Goal: Transaction & Acquisition: Purchase product/service

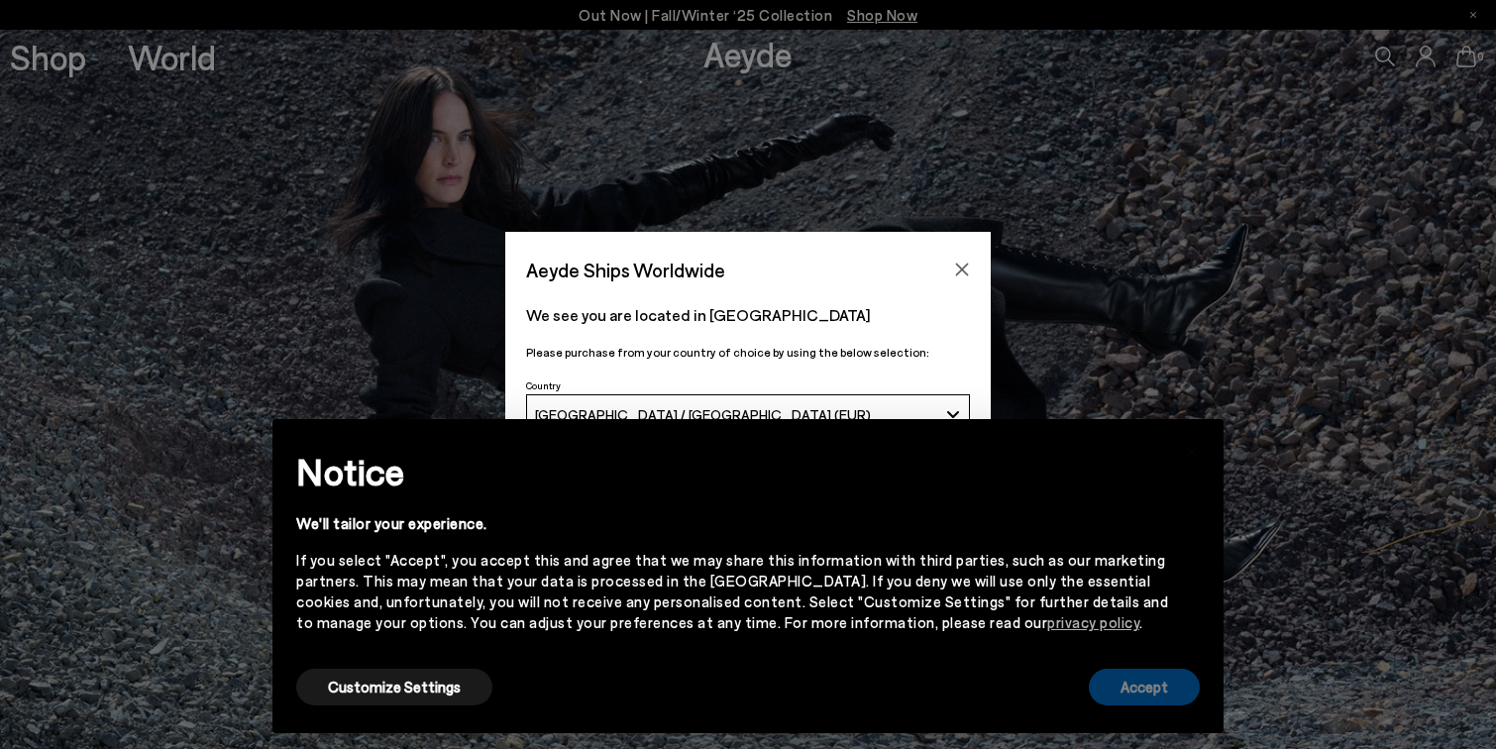
click at [1151, 683] on button "Accept" at bounding box center [1144, 687] width 111 height 37
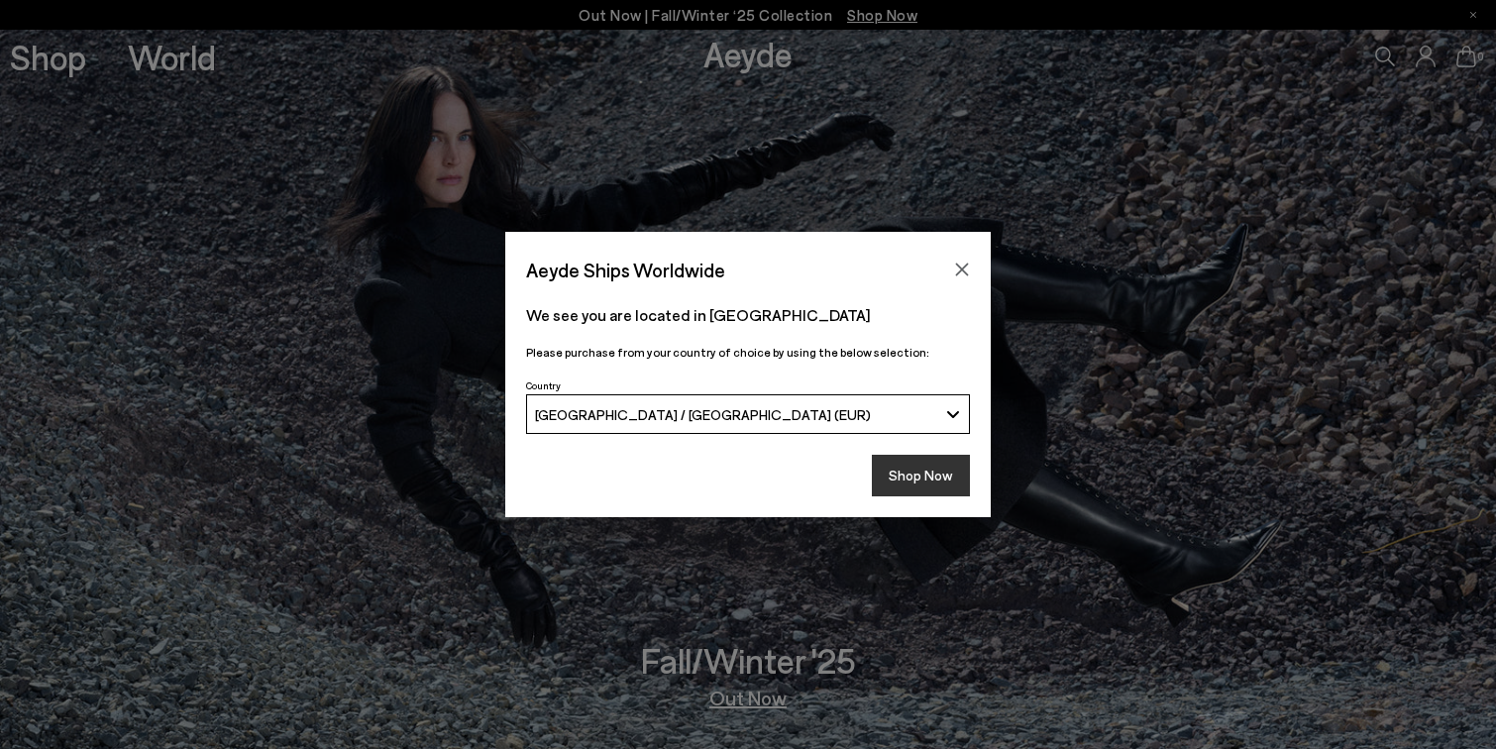
click at [897, 482] on button "Shop Now" at bounding box center [921, 476] width 98 height 42
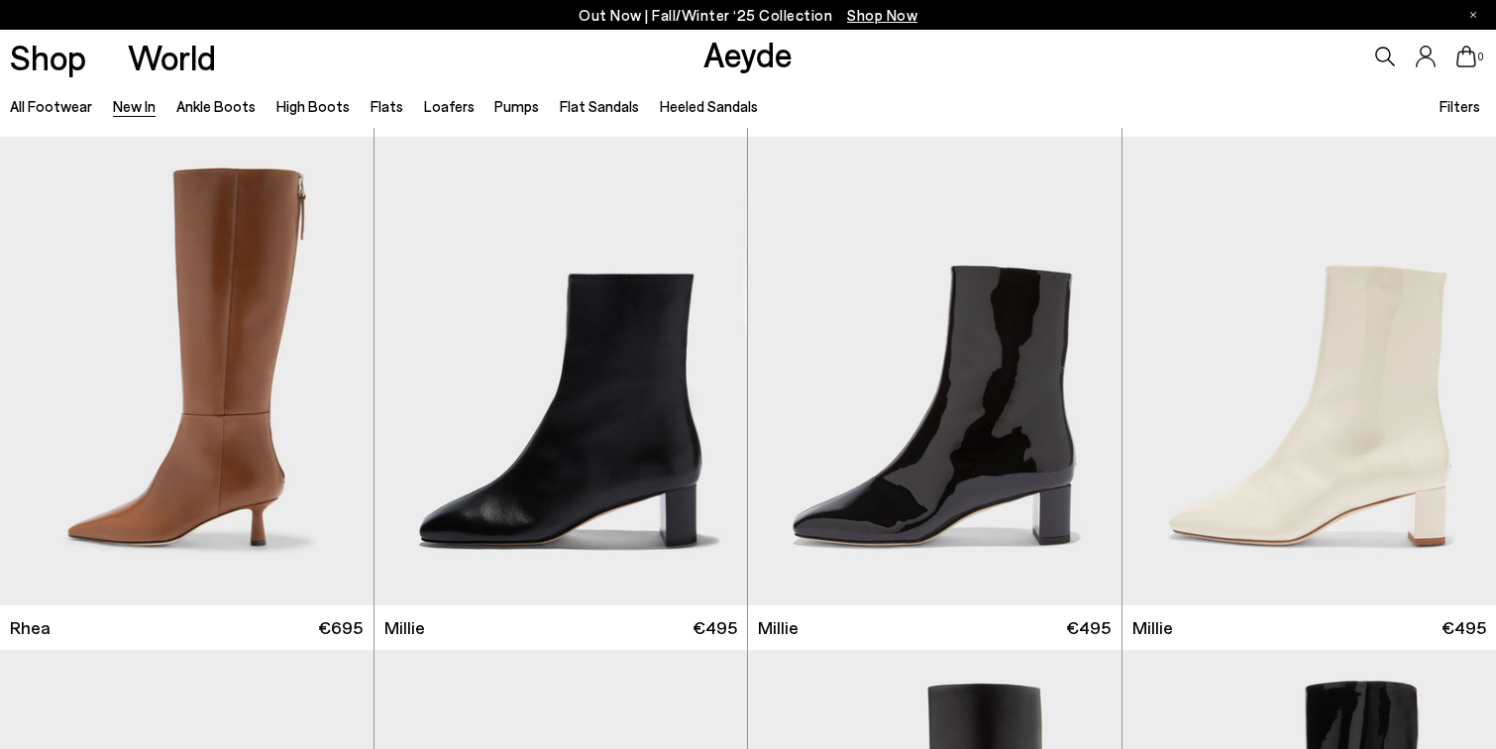
scroll to position [4103, 1]
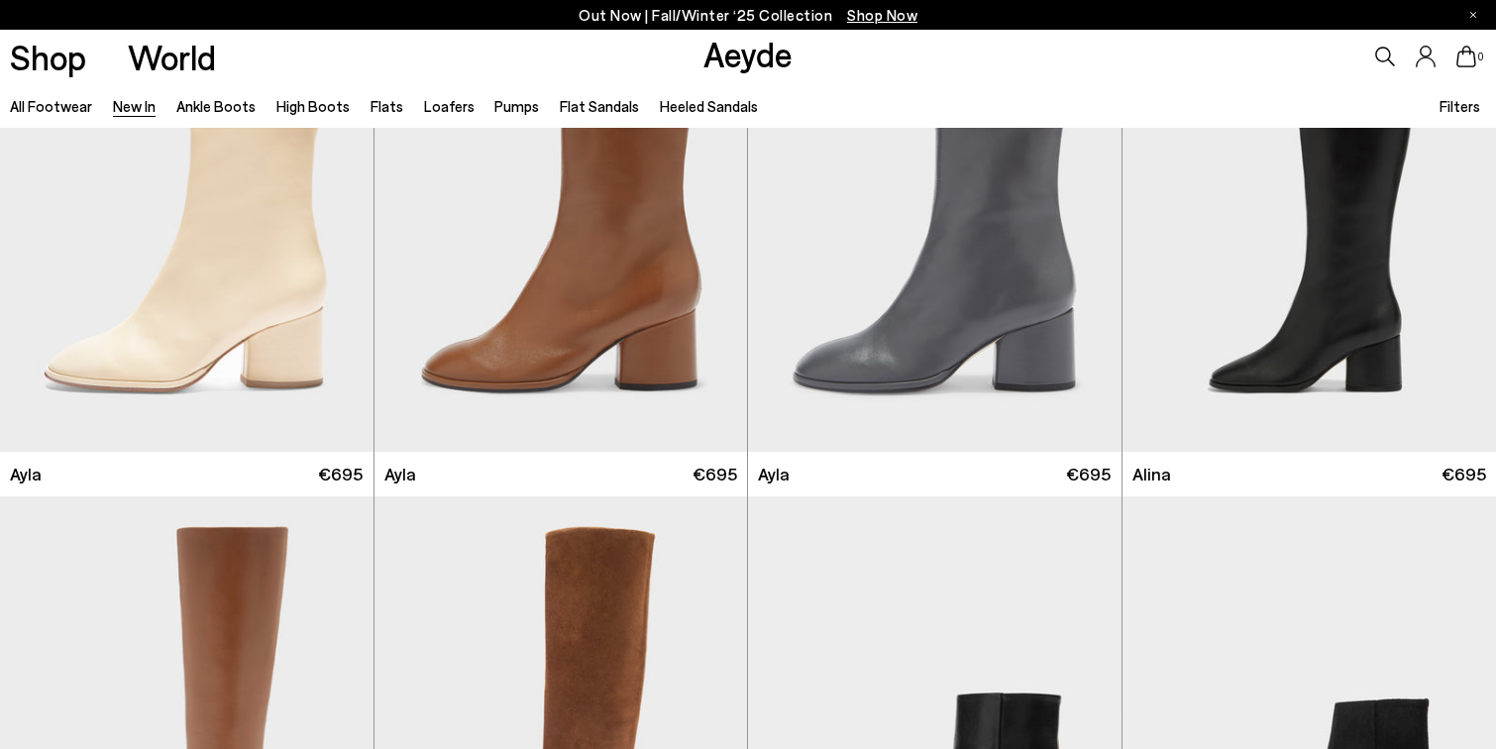
scroll to position [5797, 0]
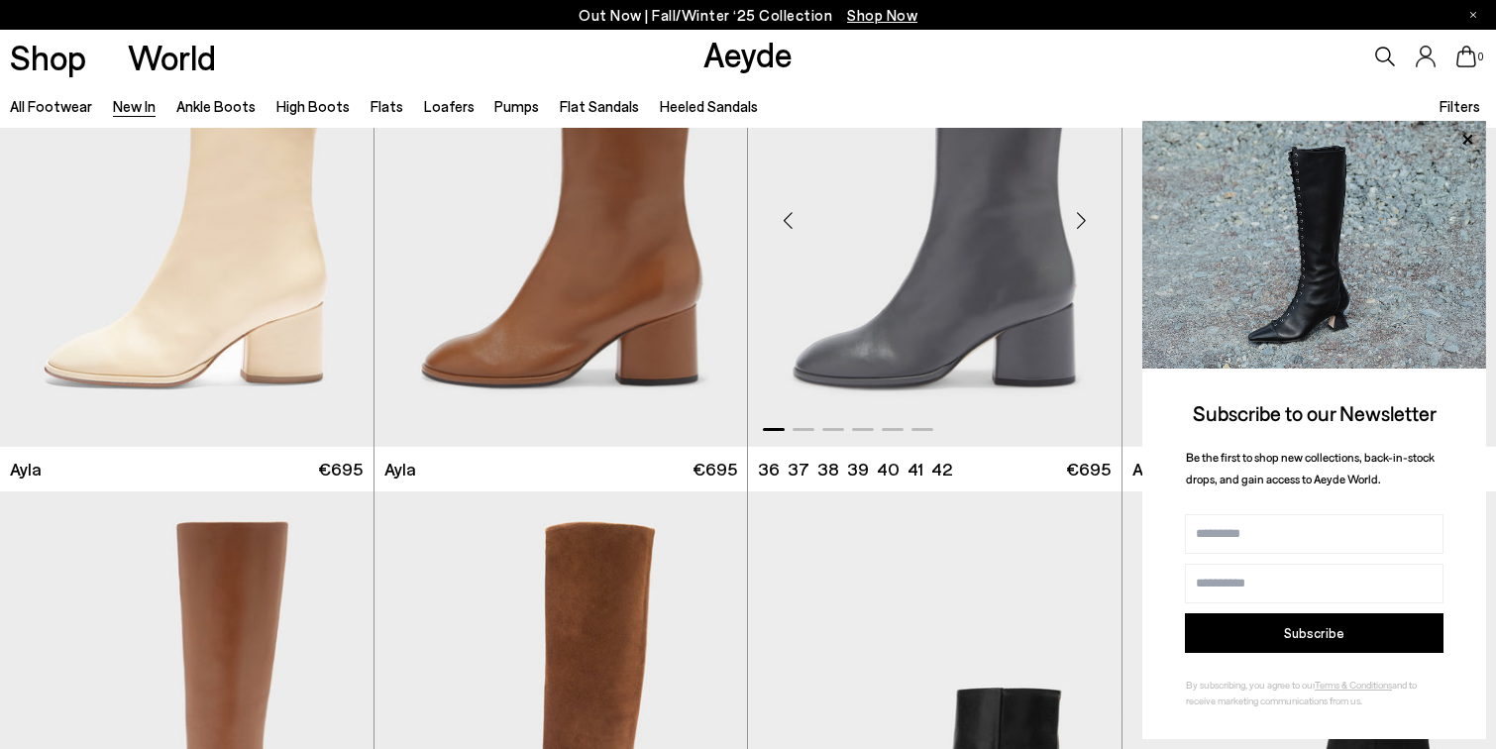
click at [1024, 352] on img "1 / 6" at bounding box center [934, 212] width 373 height 469
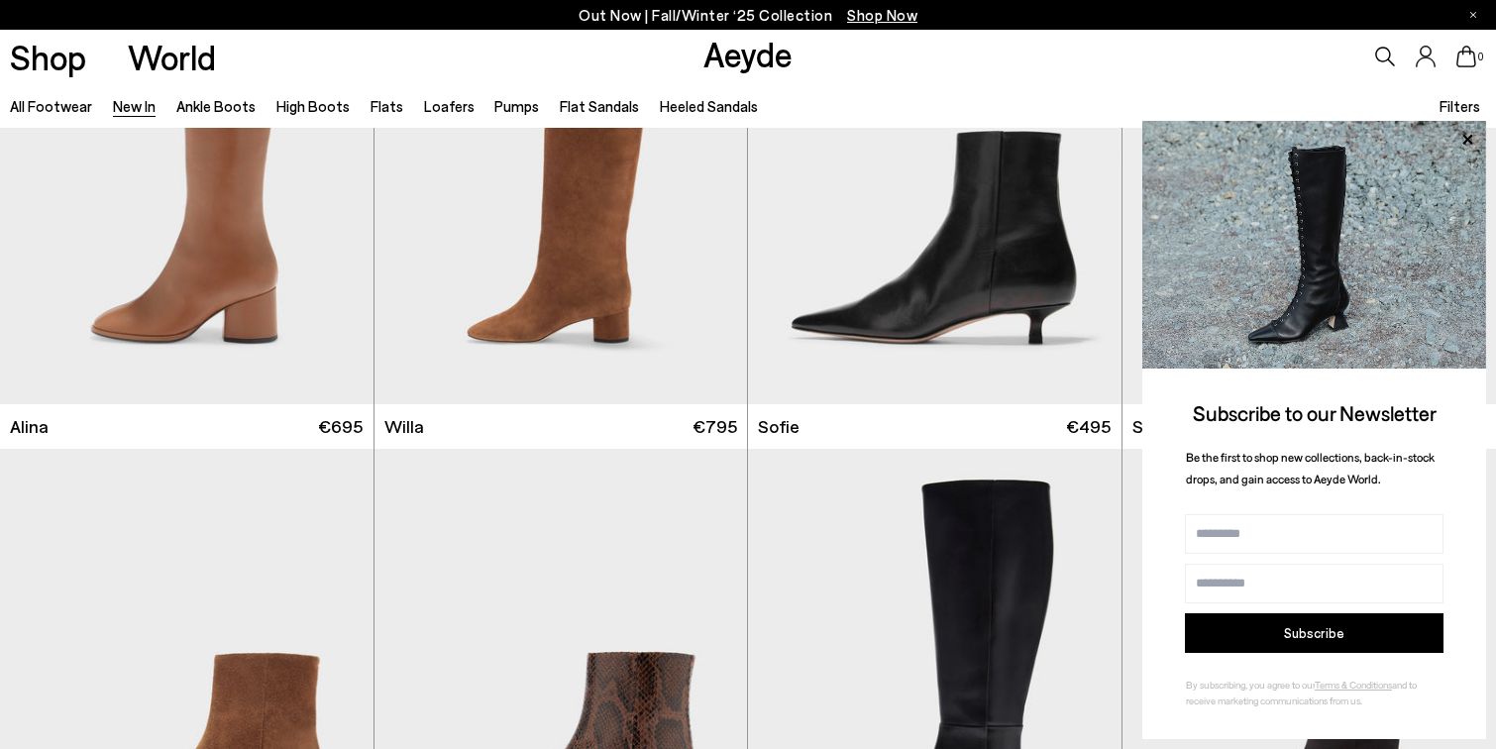
scroll to position [6357, 0]
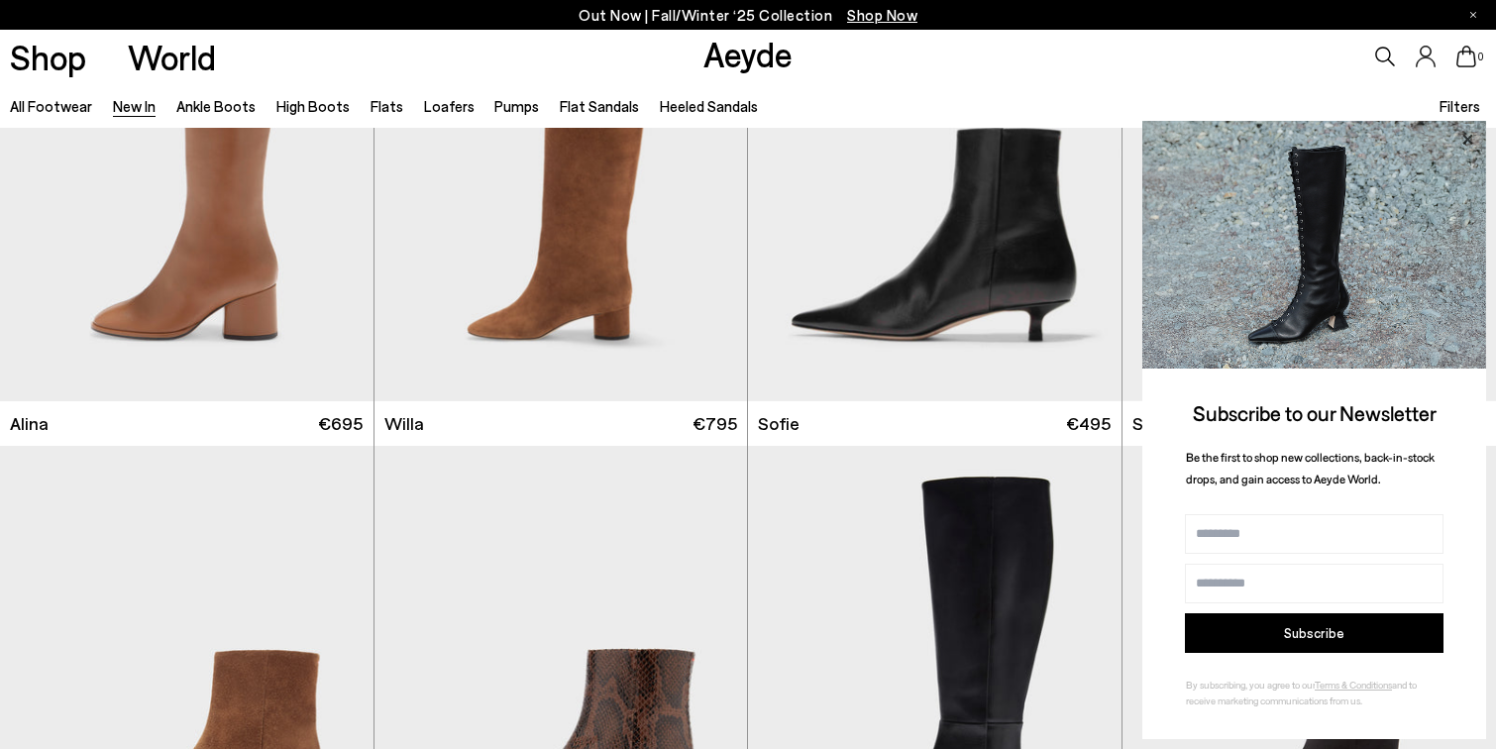
click at [1468, 136] on icon at bounding box center [1467, 140] width 26 height 26
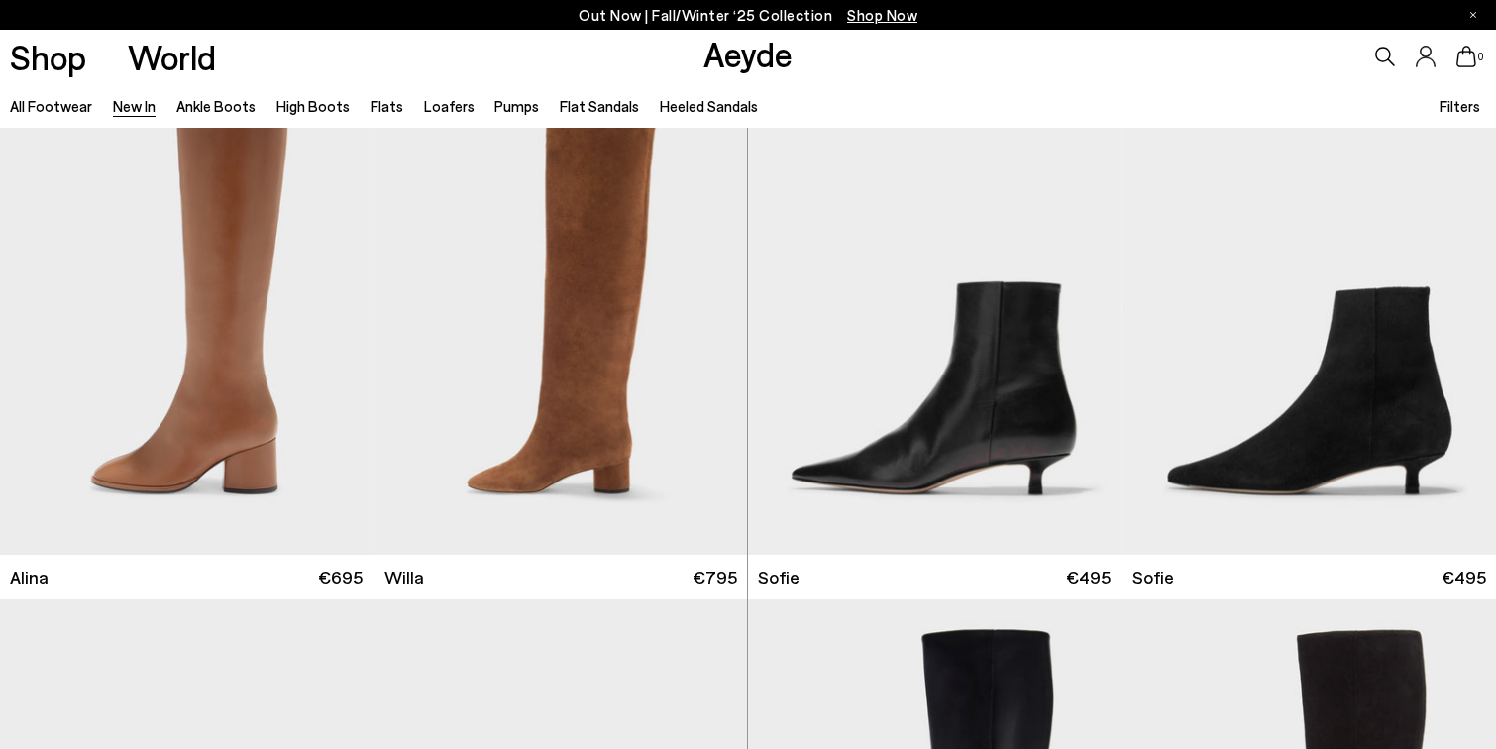
scroll to position [6192, 0]
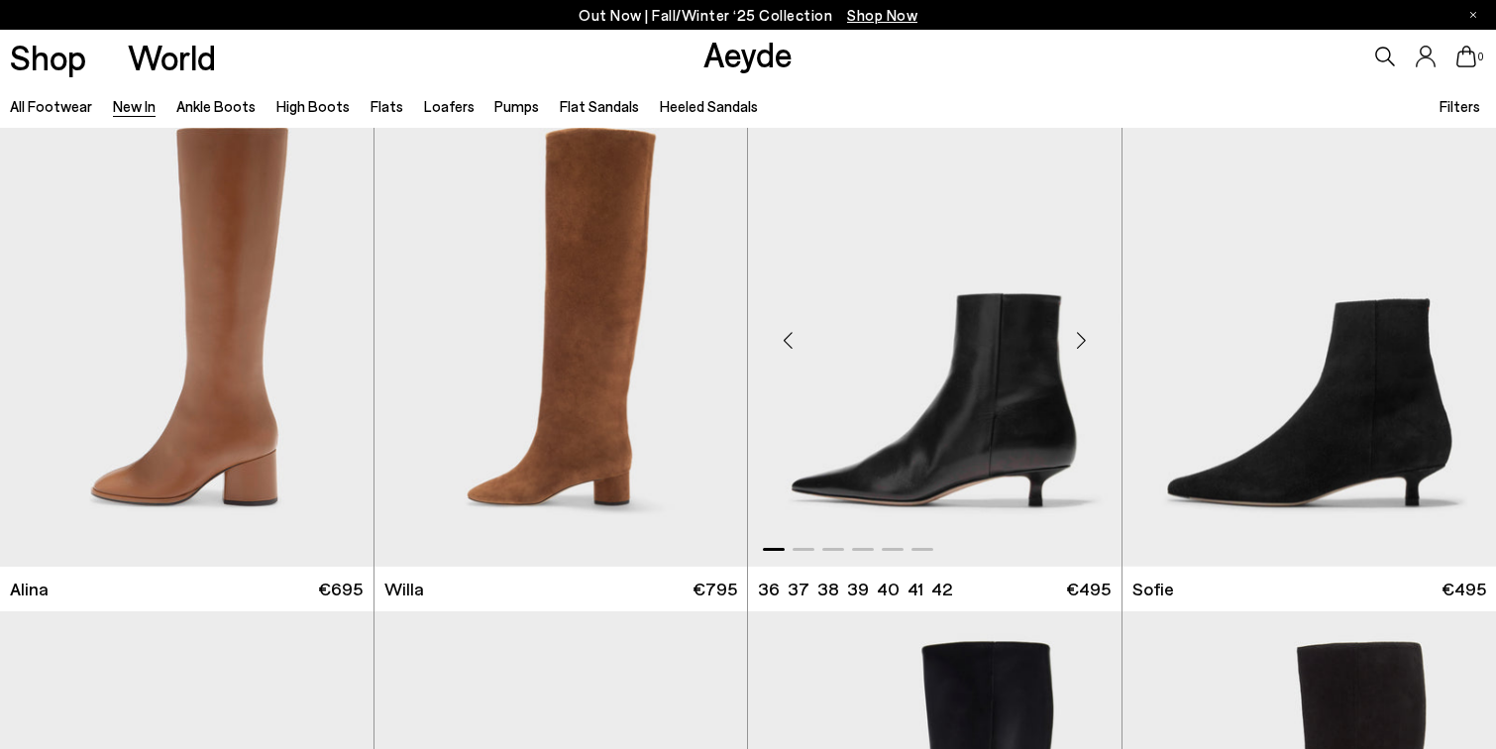
click at [1082, 347] on div "Next slide" at bounding box center [1081, 339] width 59 height 59
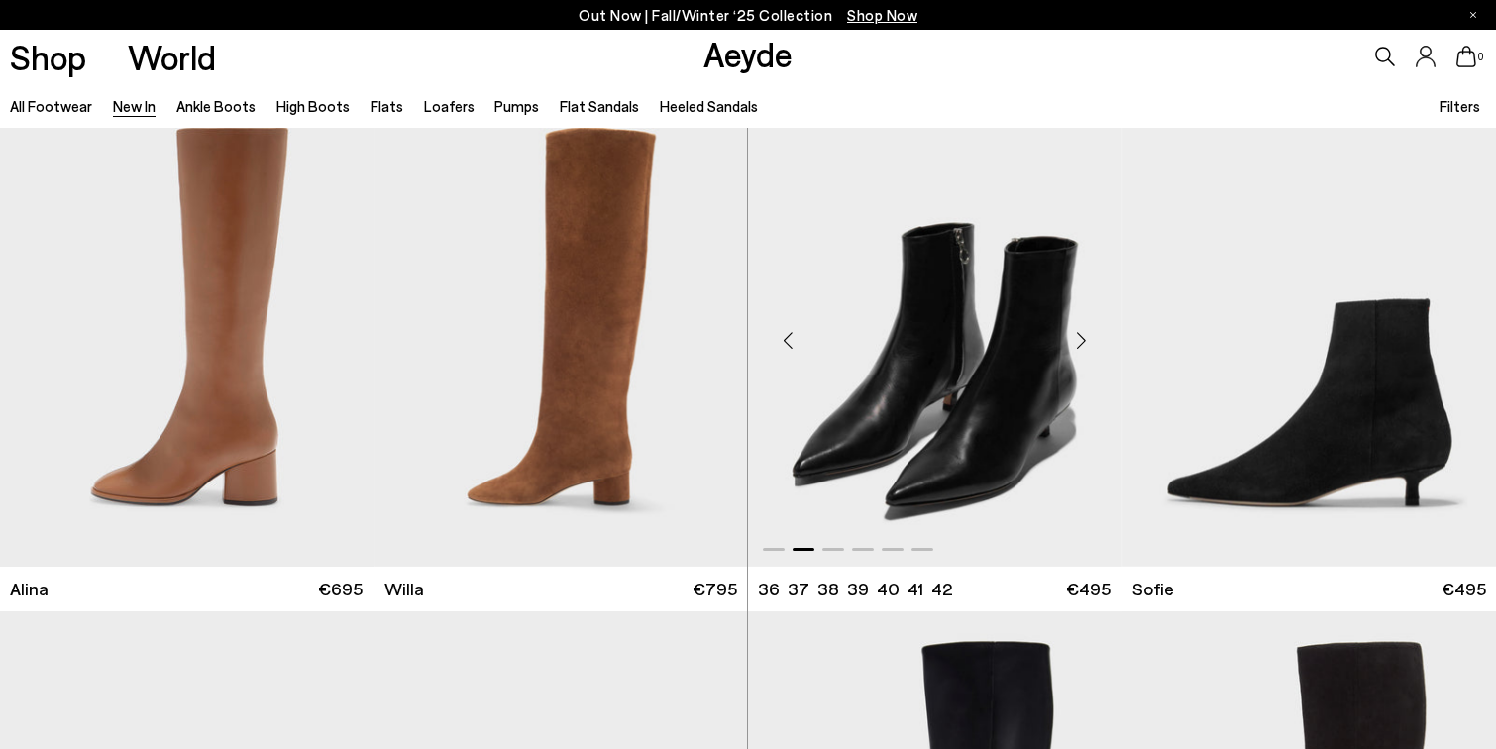
click at [1082, 349] on div "Next slide" at bounding box center [1081, 339] width 59 height 59
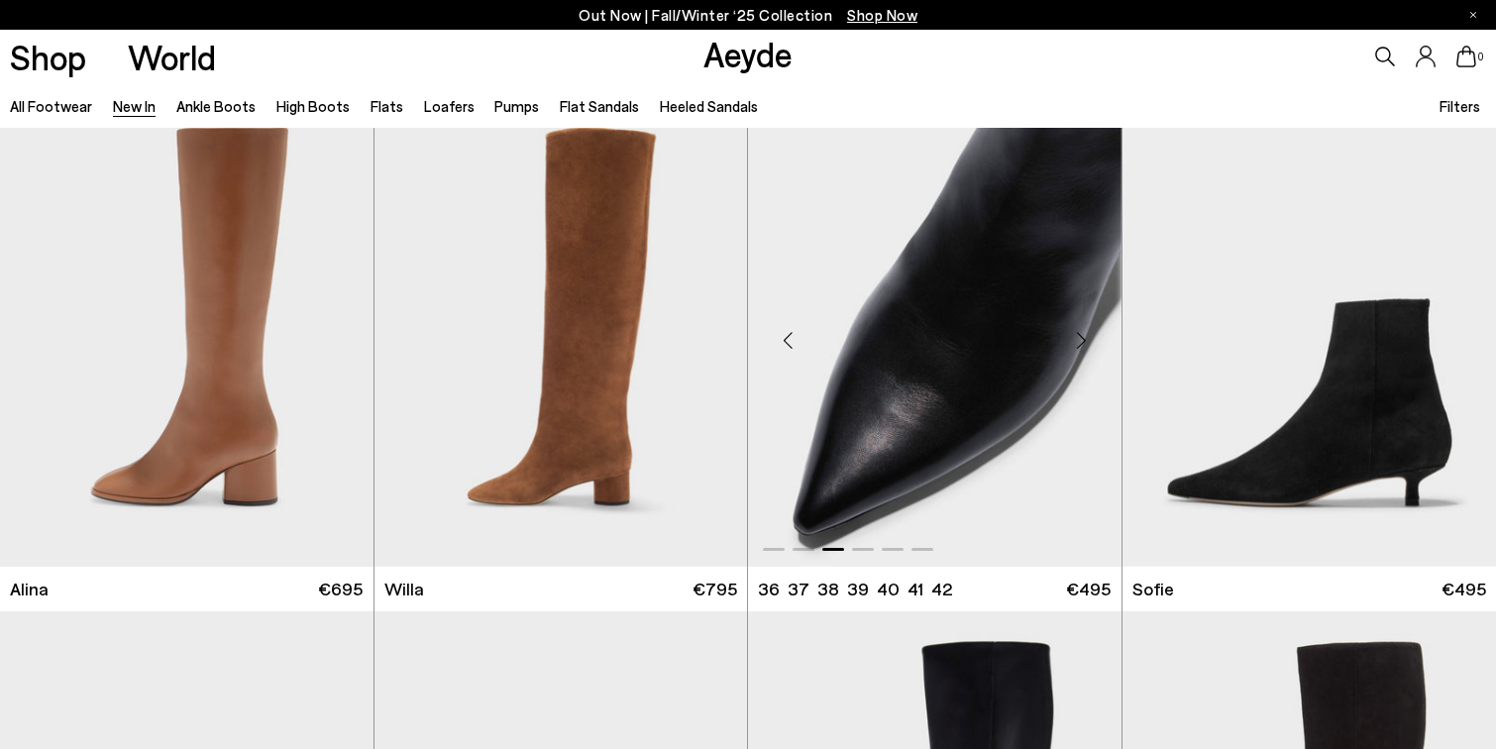
click at [1080, 344] on div "Next slide" at bounding box center [1081, 339] width 59 height 59
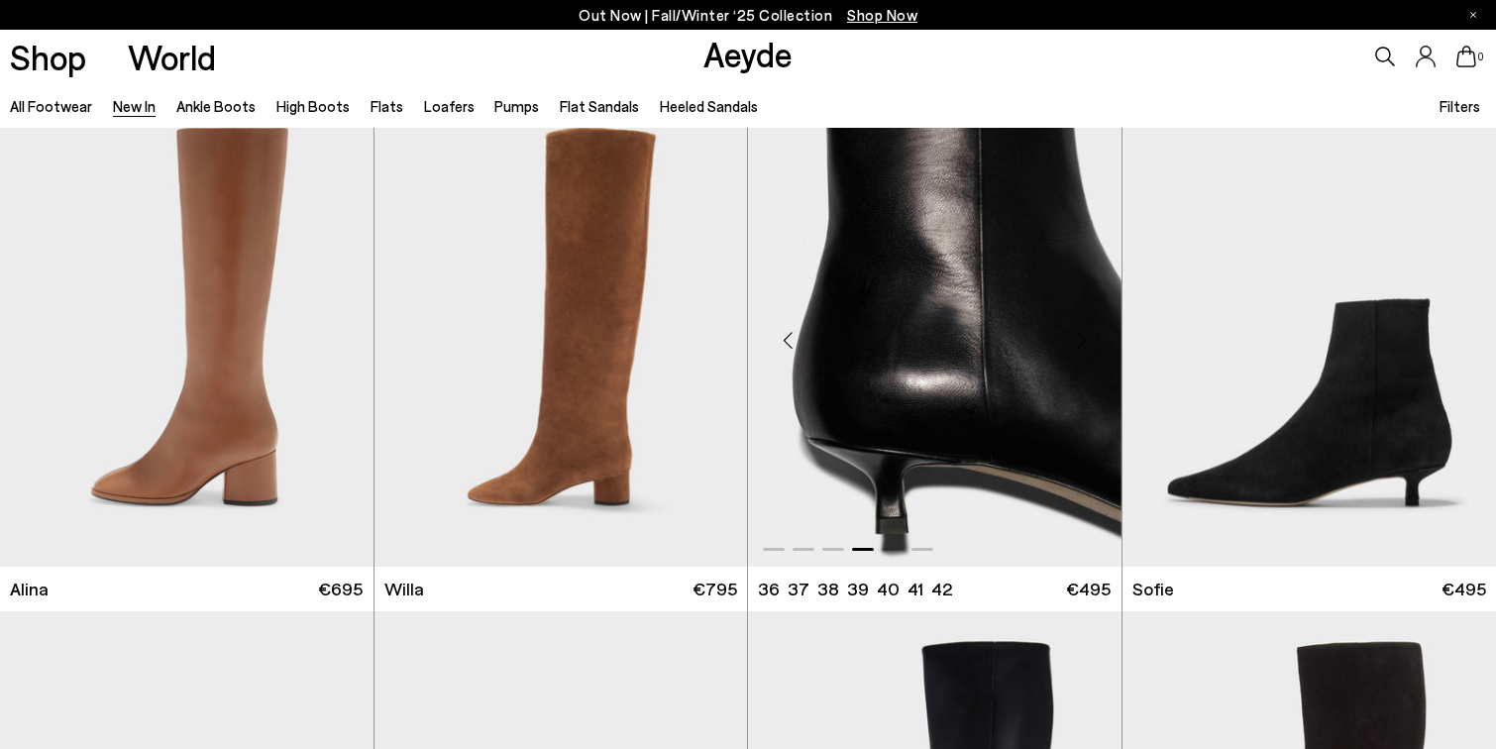
click at [1080, 344] on div "Next slide" at bounding box center [1081, 339] width 59 height 59
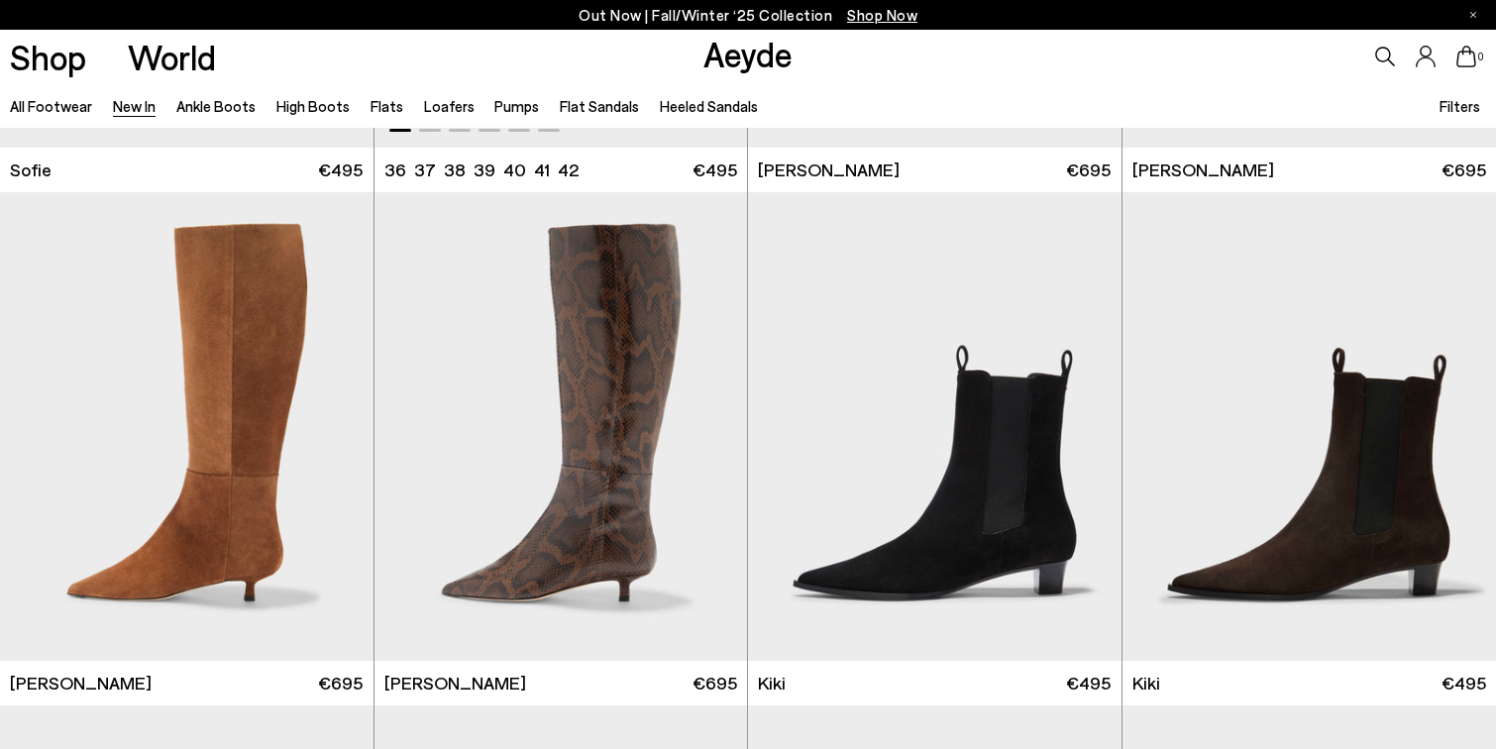
scroll to position [7125, 0]
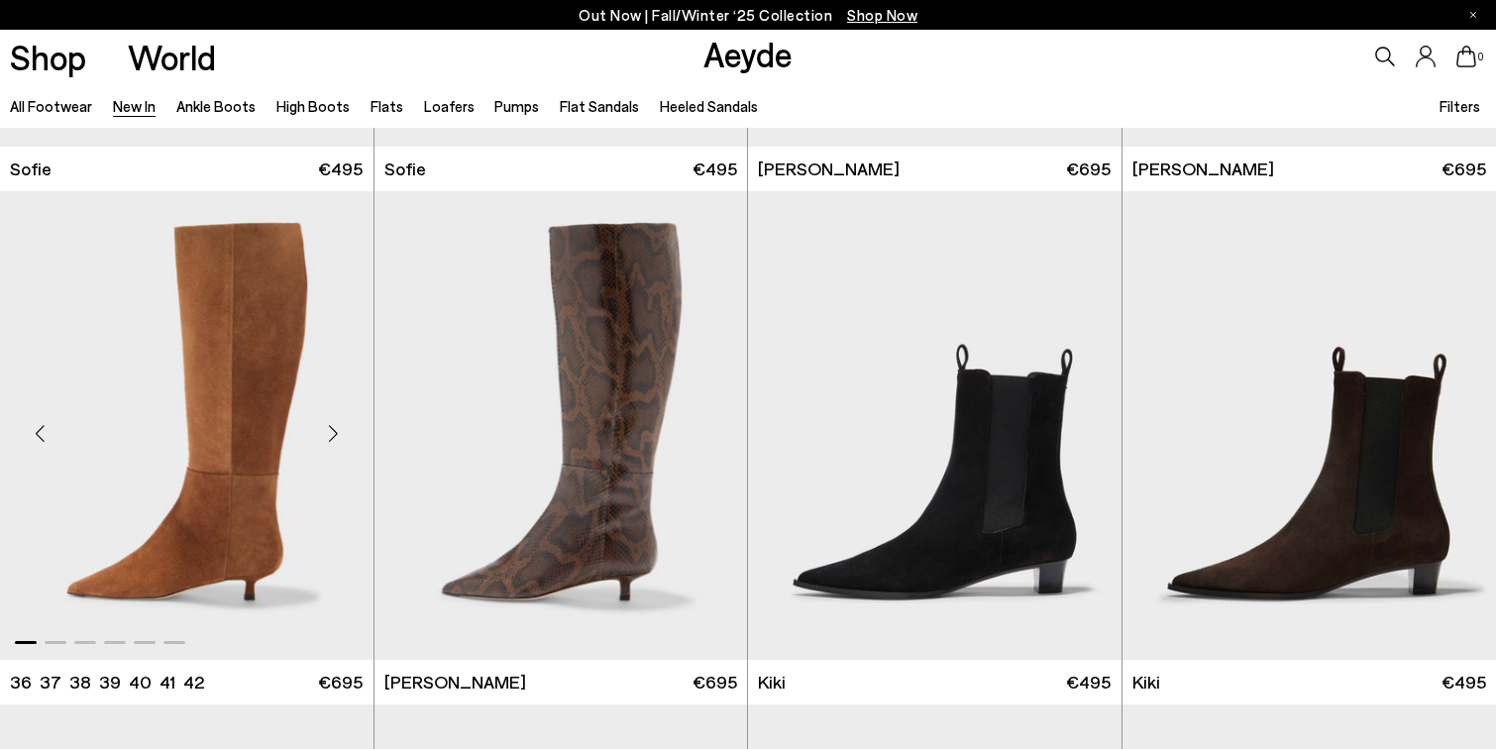
click at [333, 439] on div "Next slide" at bounding box center [333, 433] width 59 height 59
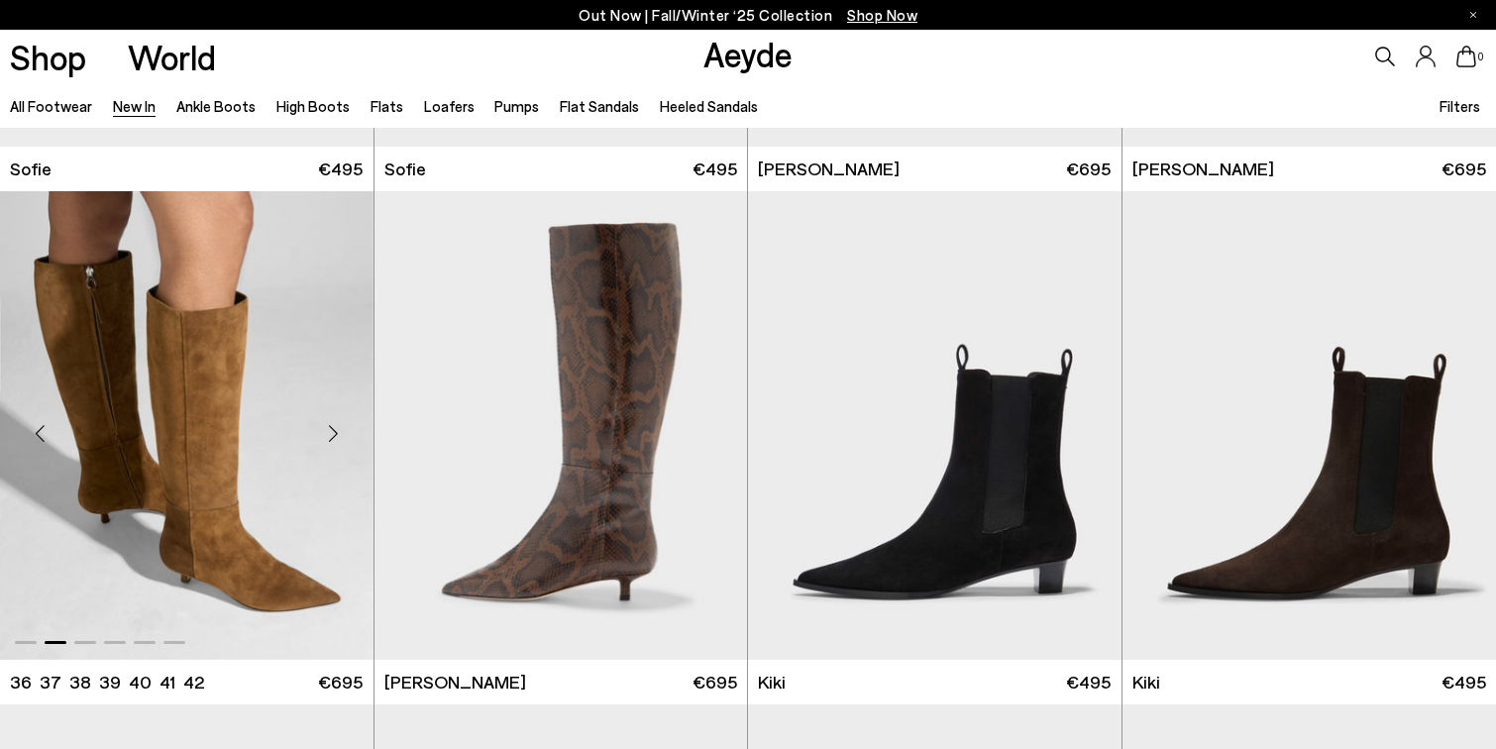
click at [333, 439] on div "Next slide" at bounding box center [333, 433] width 59 height 59
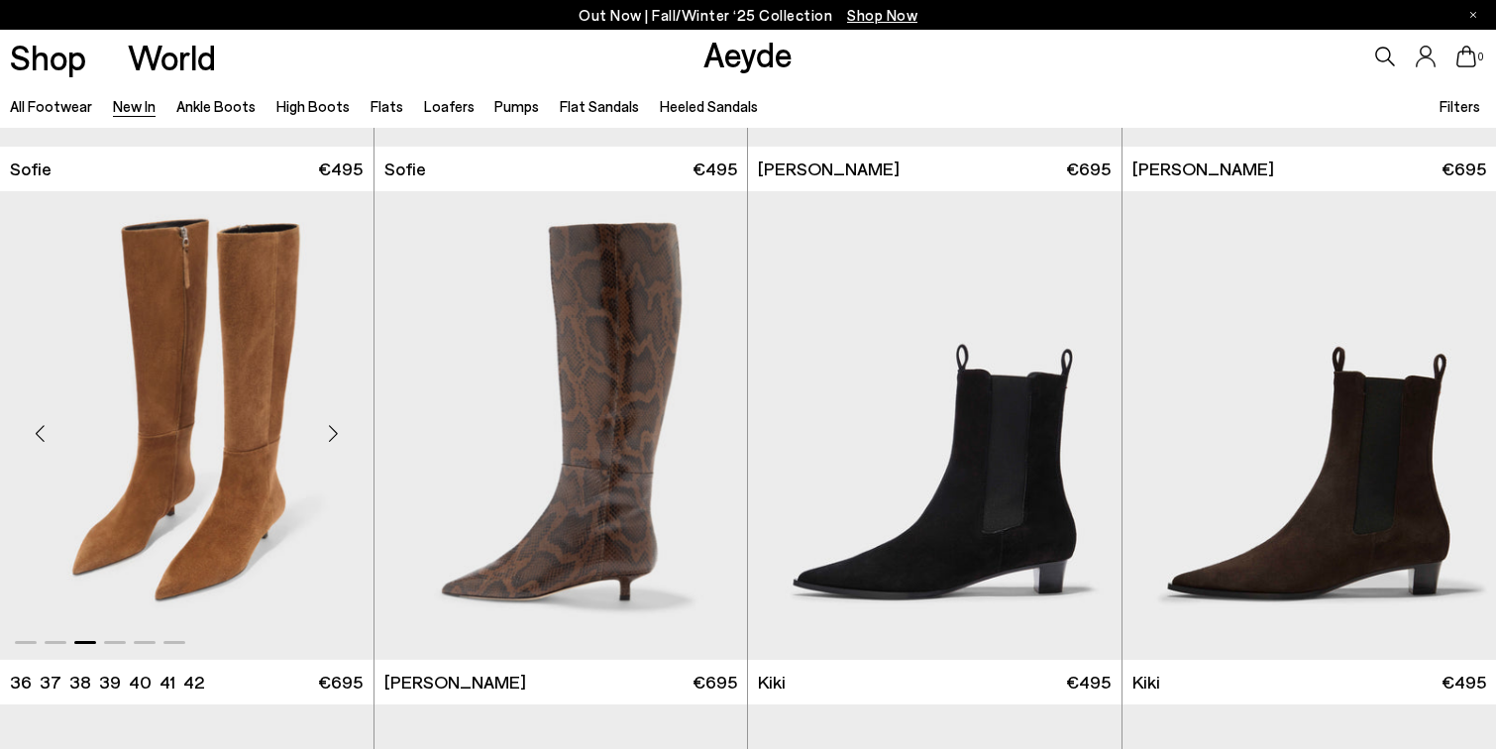
click at [333, 439] on div "Next slide" at bounding box center [333, 433] width 59 height 59
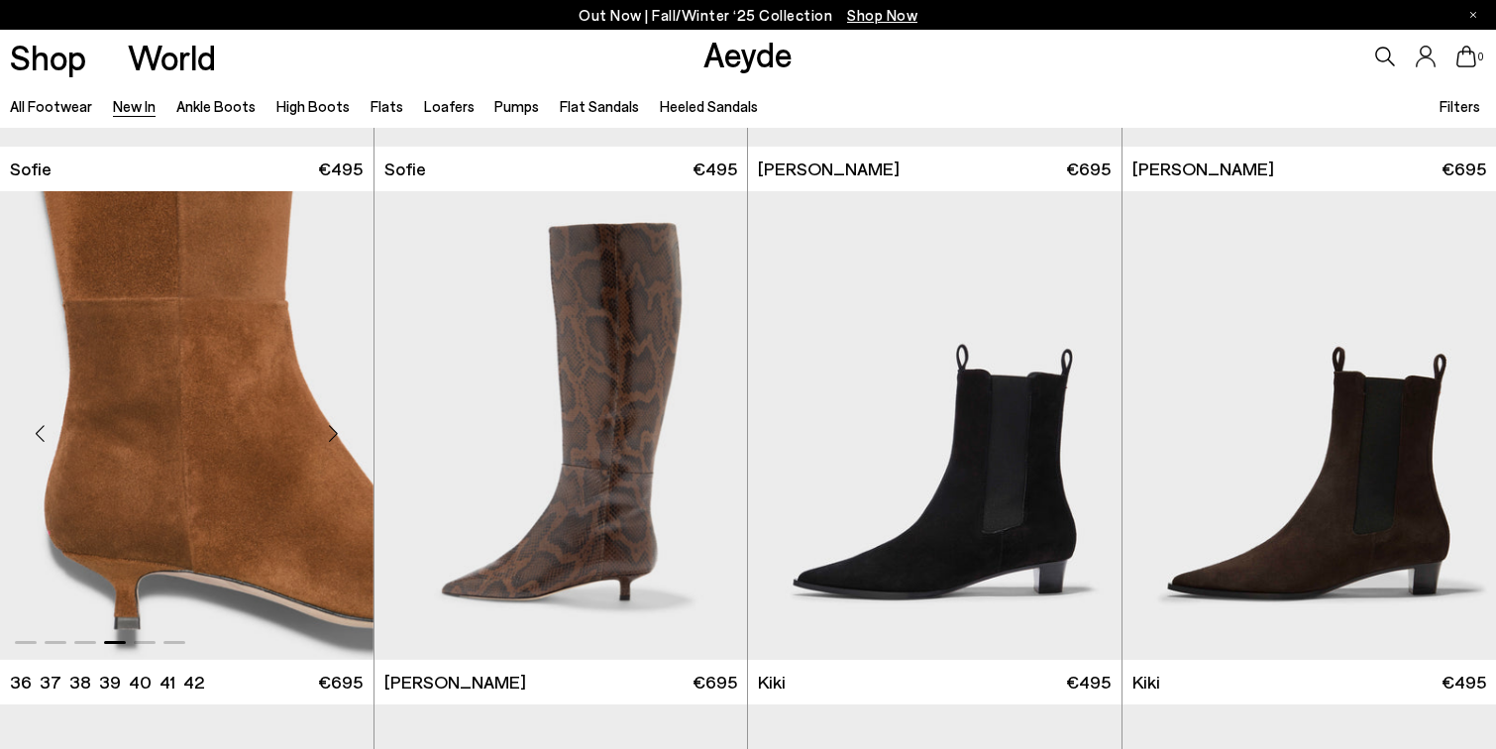
click at [229, 441] on img "4 / 6" at bounding box center [186, 425] width 373 height 469
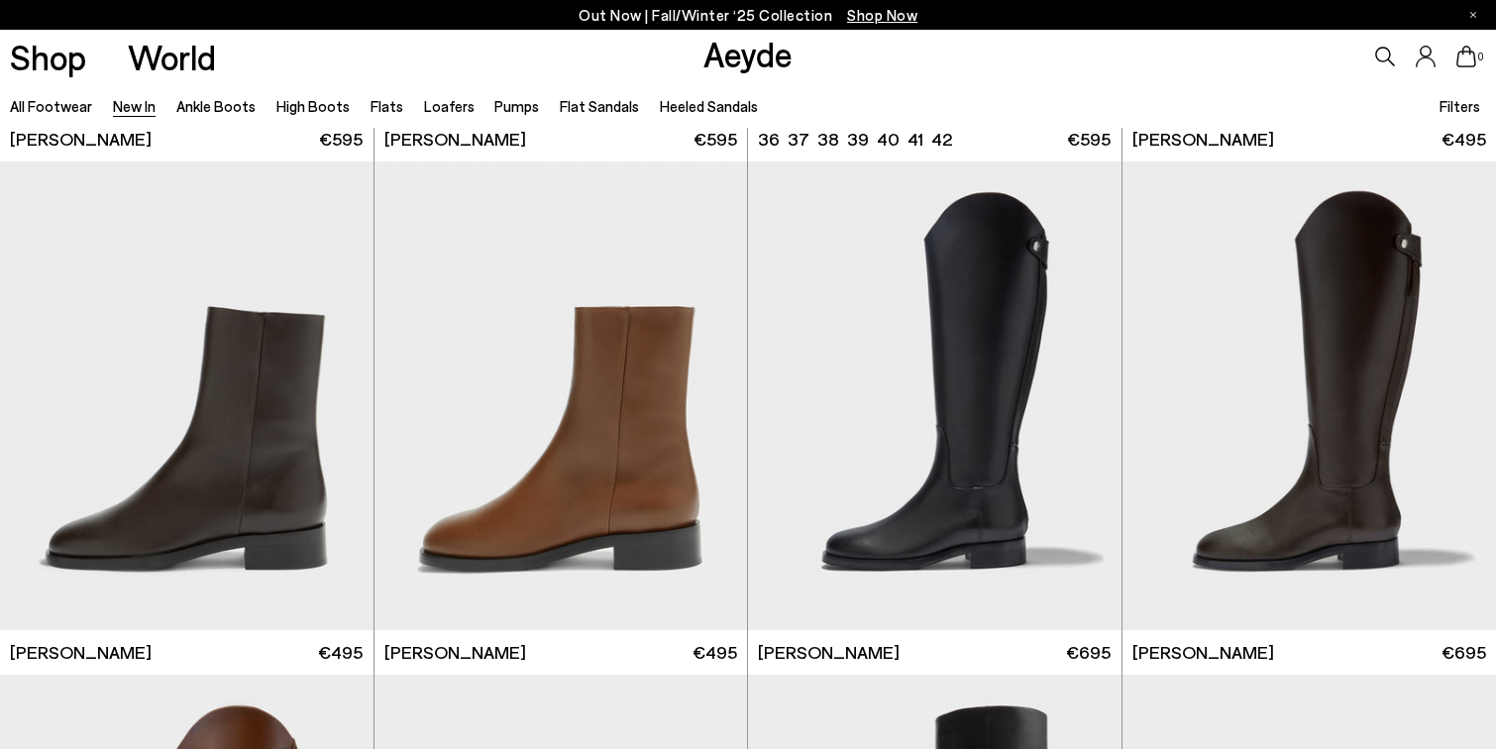
scroll to position [8759, 0]
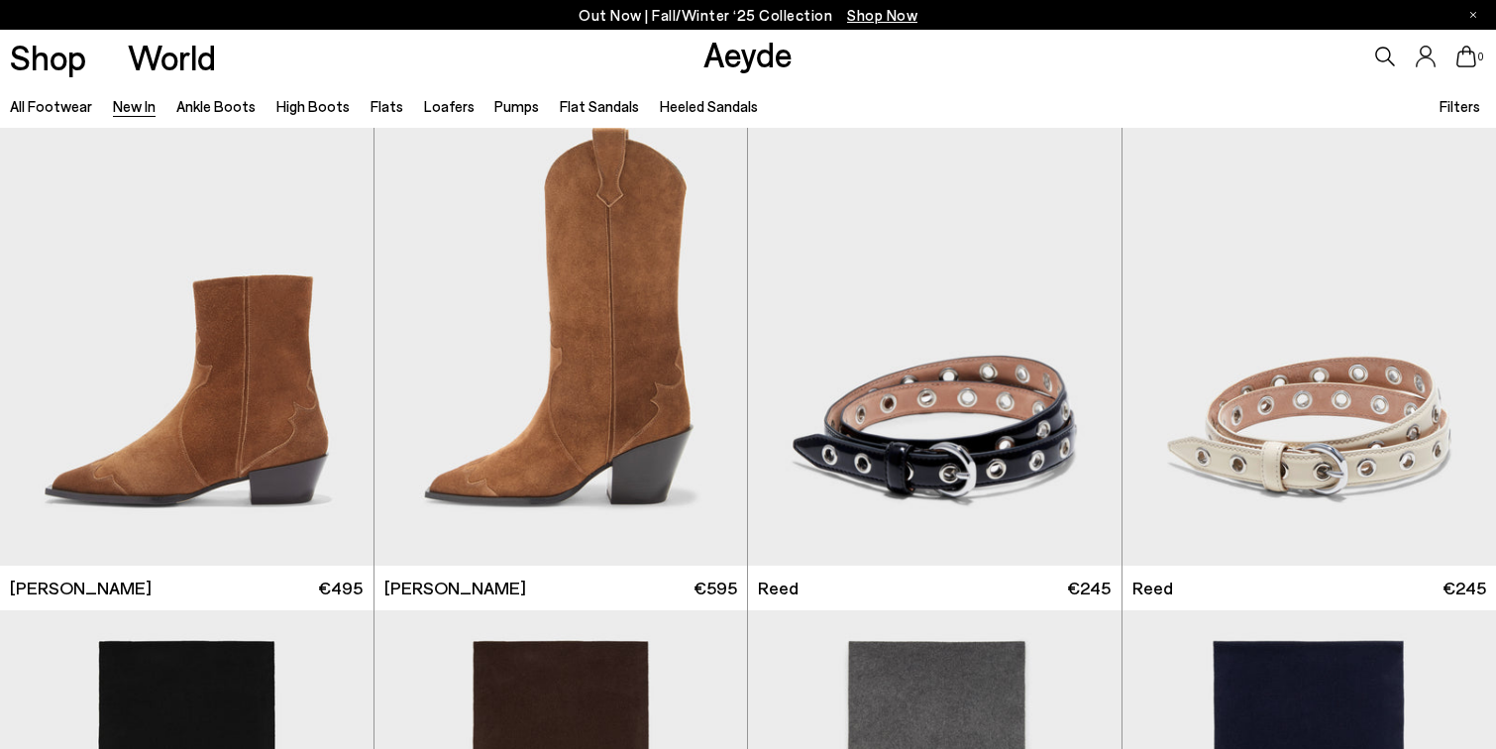
scroll to position [12417, 0]
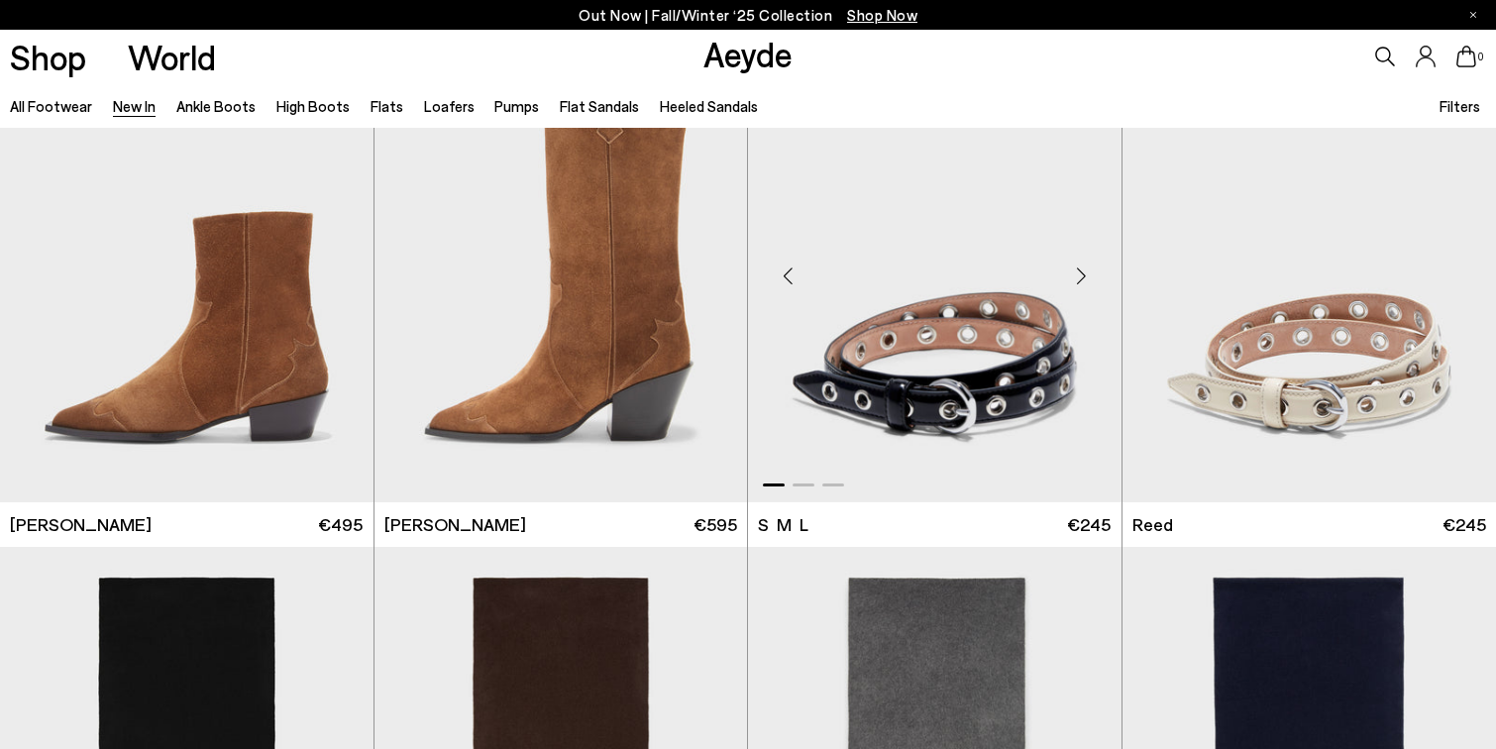
click at [1068, 273] on div "Next slide" at bounding box center [1081, 275] width 59 height 59
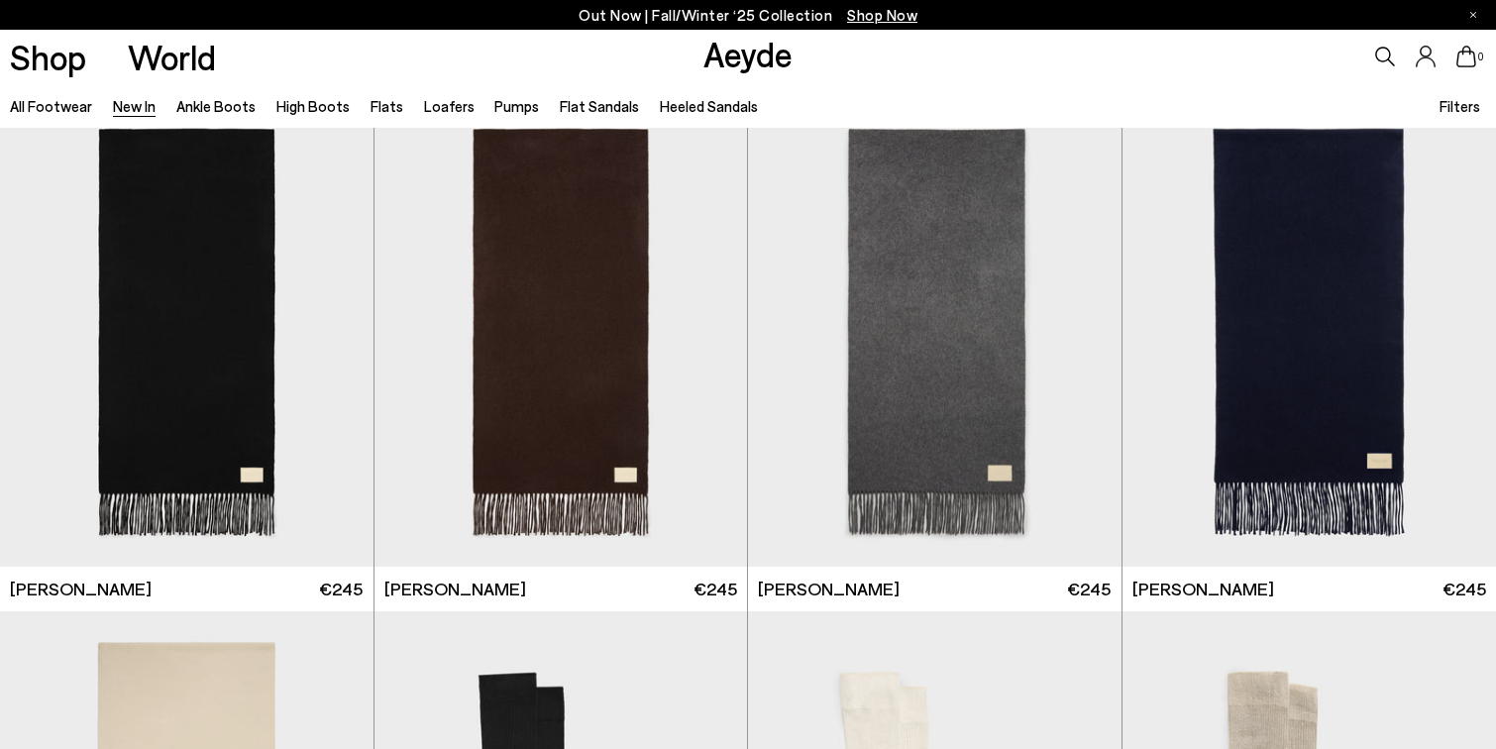
scroll to position [12867, 0]
click at [1077, 344] on div "Next slide" at bounding box center [1081, 339] width 59 height 59
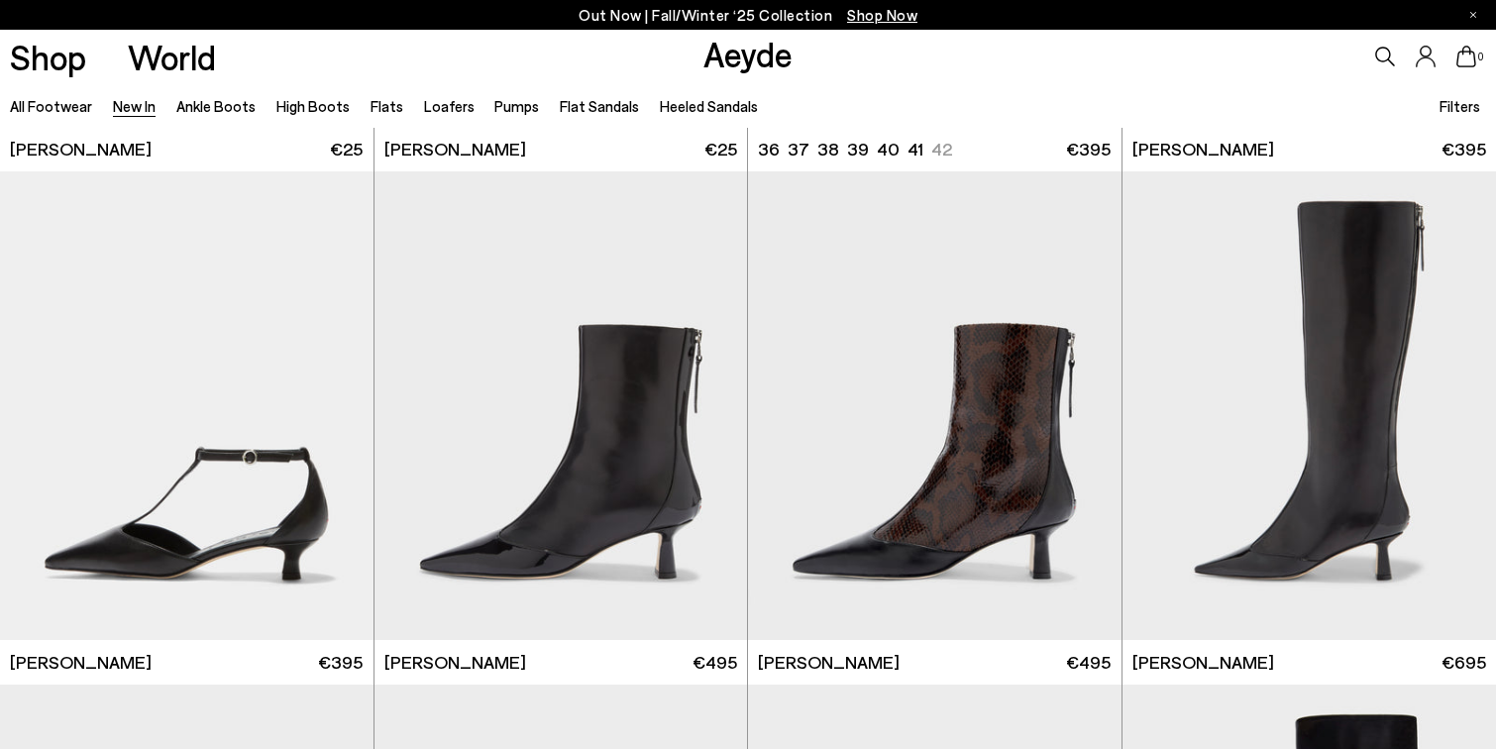
scroll to position [15874, 0]
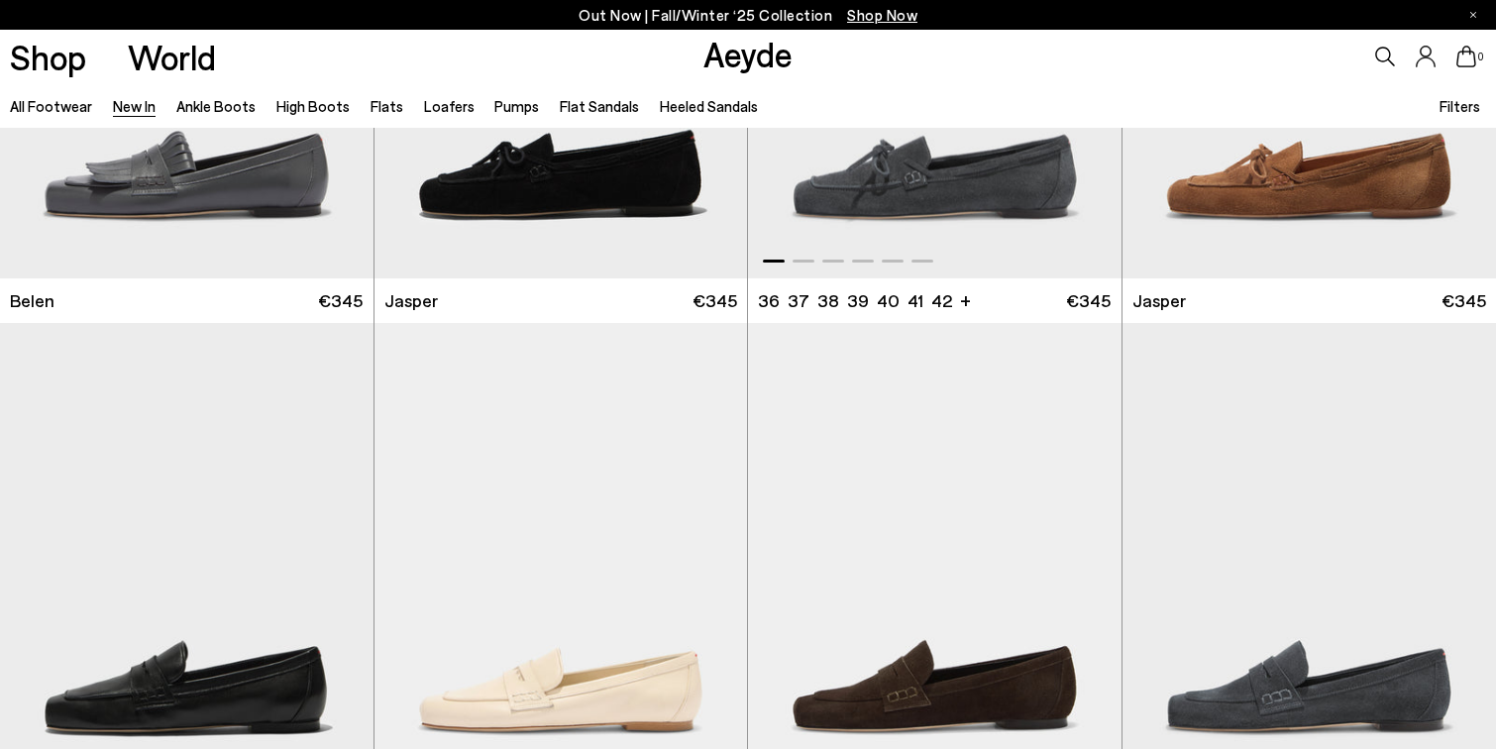
scroll to position [18918, 0]
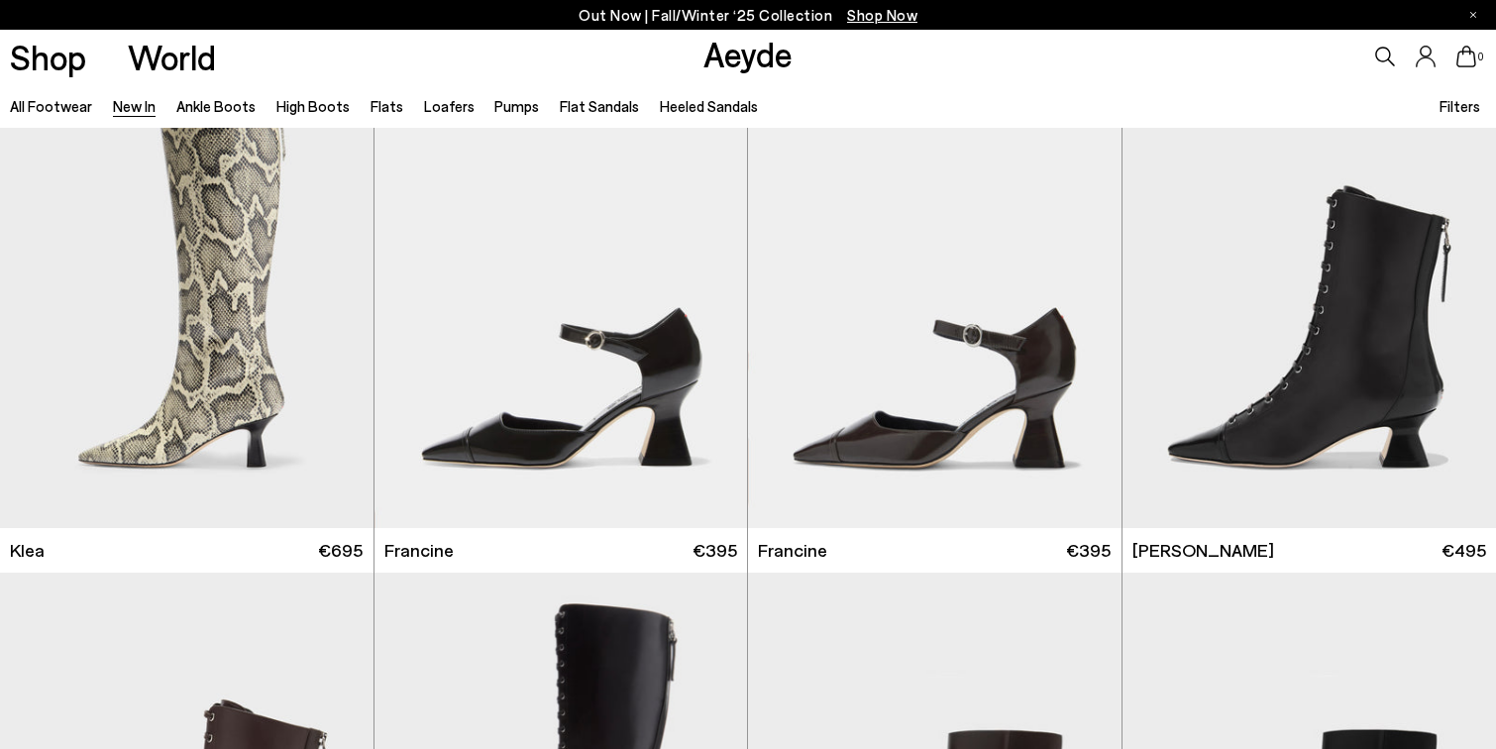
scroll to position [2123, 0]
click at [1453, 306] on div "Next slide" at bounding box center [1455, 300] width 59 height 59
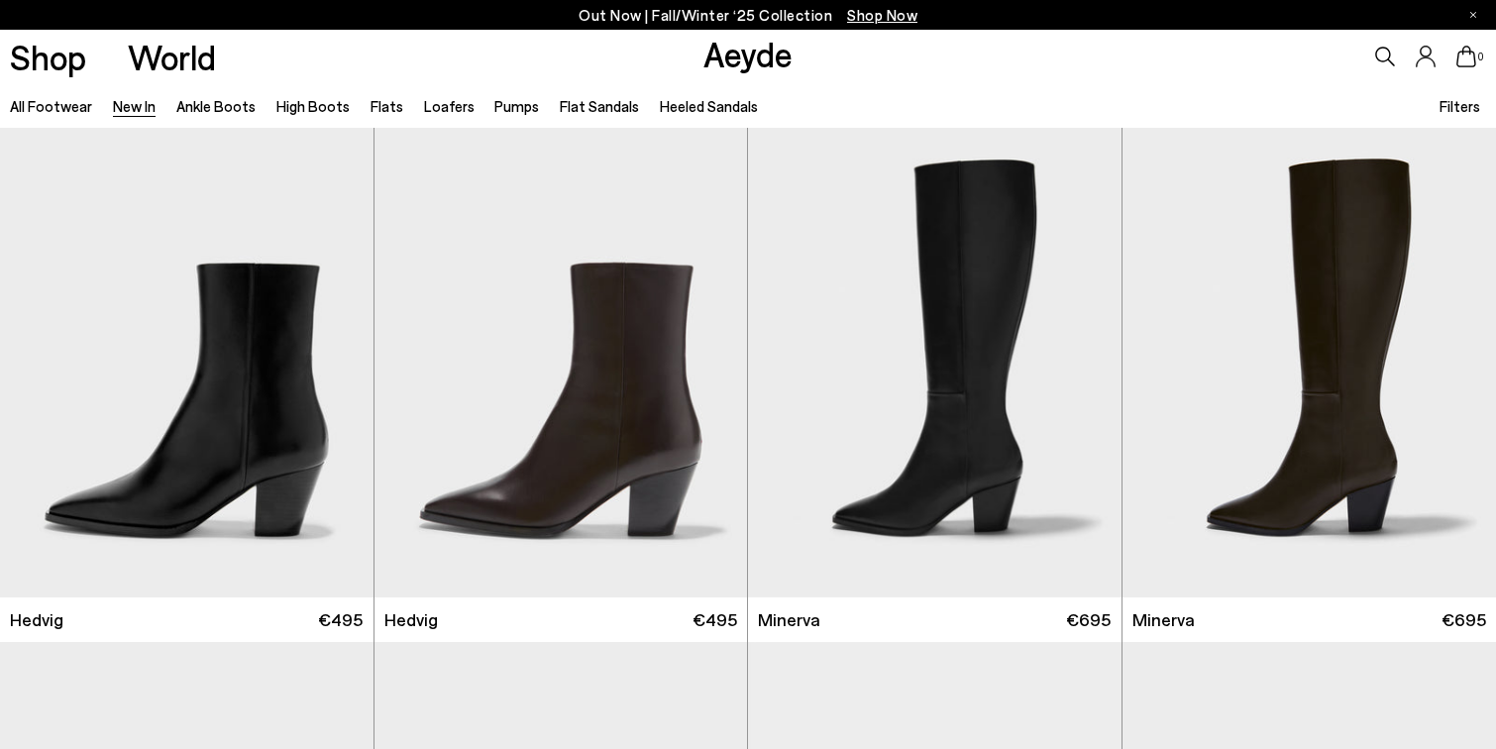
scroll to position [0, 0]
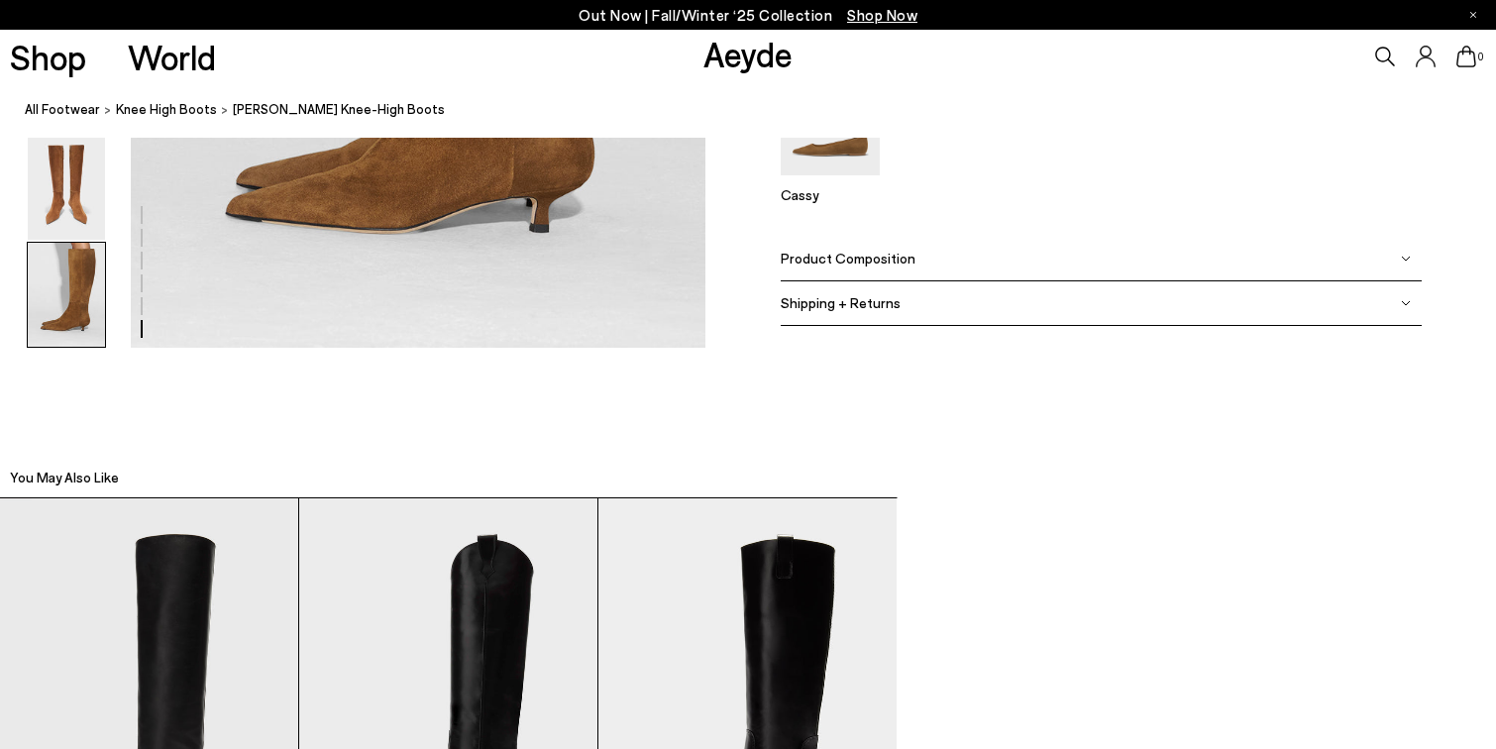
scroll to position [3992, 0]
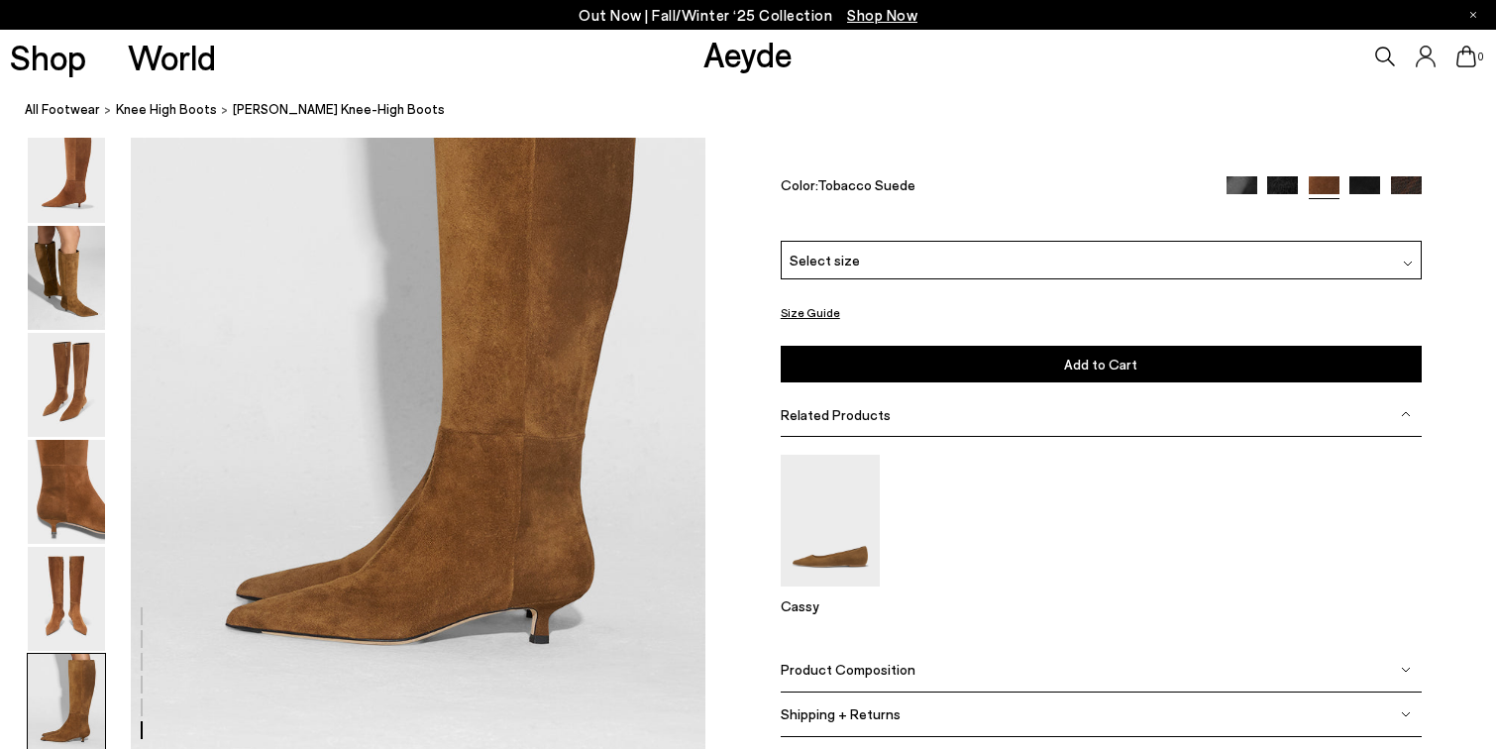
click at [793, 676] on span "Product Composition" at bounding box center [848, 669] width 135 height 17
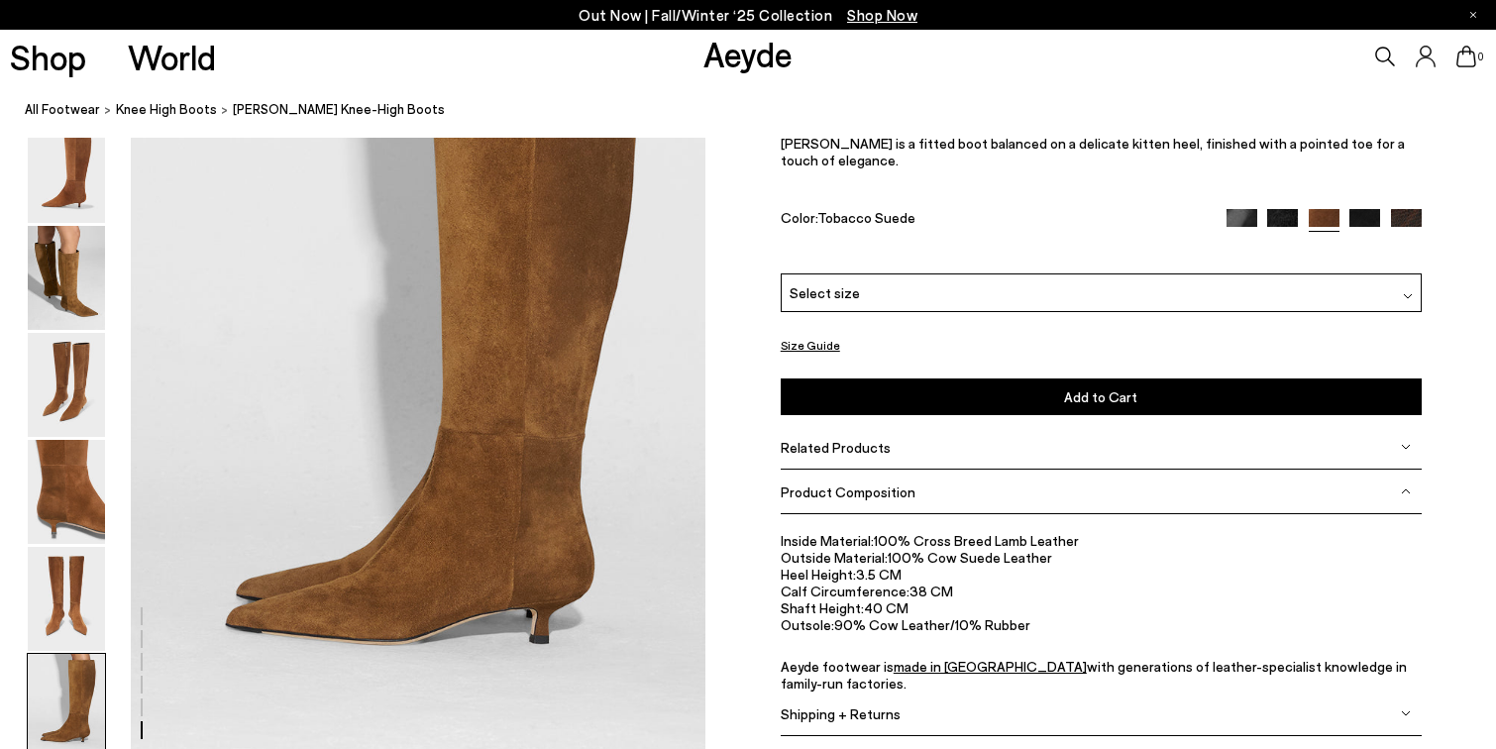
scroll to position [4025, 0]
